Goal: Use online tool/utility: Utilize a website feature to perform a specific function

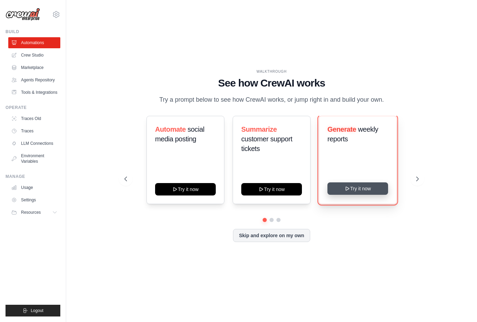
click at [362, 190] on button "Try it now" at bounding box center [357, 188] width 61 height 12
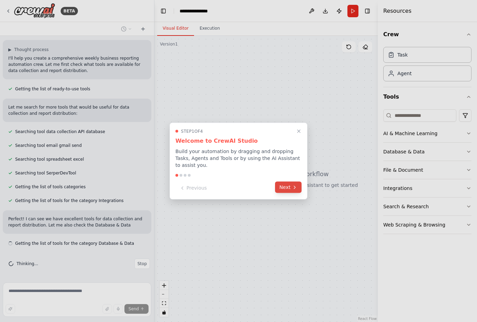
scroll to position [49, 0]
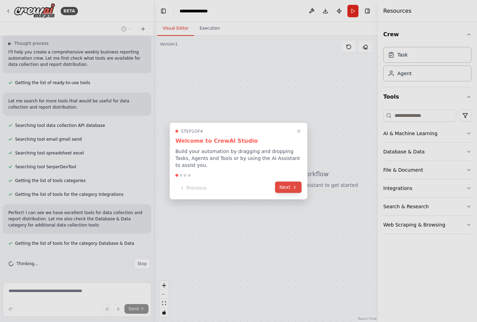
click at [289, 189] on button "Next" at bounding box center [288, 186] width 27 height 11
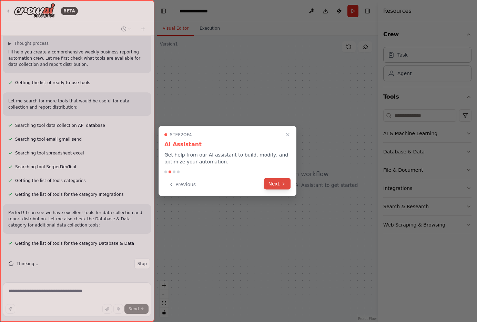
scroll to position [85, 0]
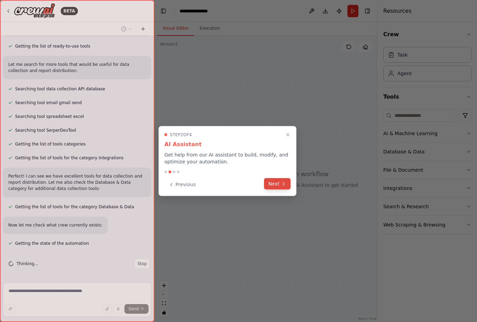
click at [277, 186] on button "Next" at bounding box center [277, 183] width 27 height 11
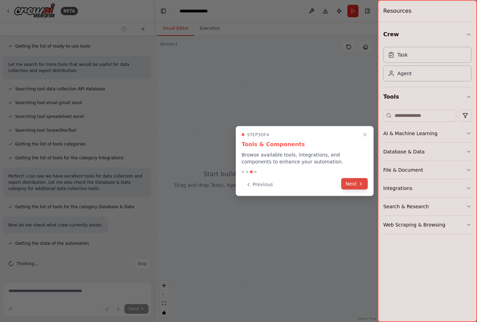
click at [361, 186] on icon at bounding box center [361, 184] width 6 height 6
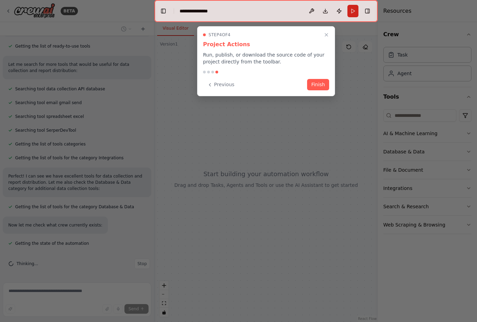
click at [320, 84] on button "Finish" at bounding box center [318, 84] width 22 height 11
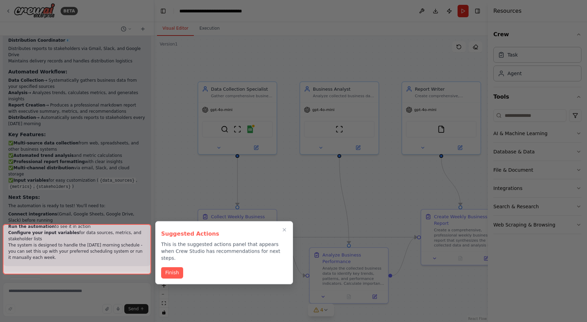
scroll to position [955, 0]
